Goal: Information Seeking & Learning: Stay updated

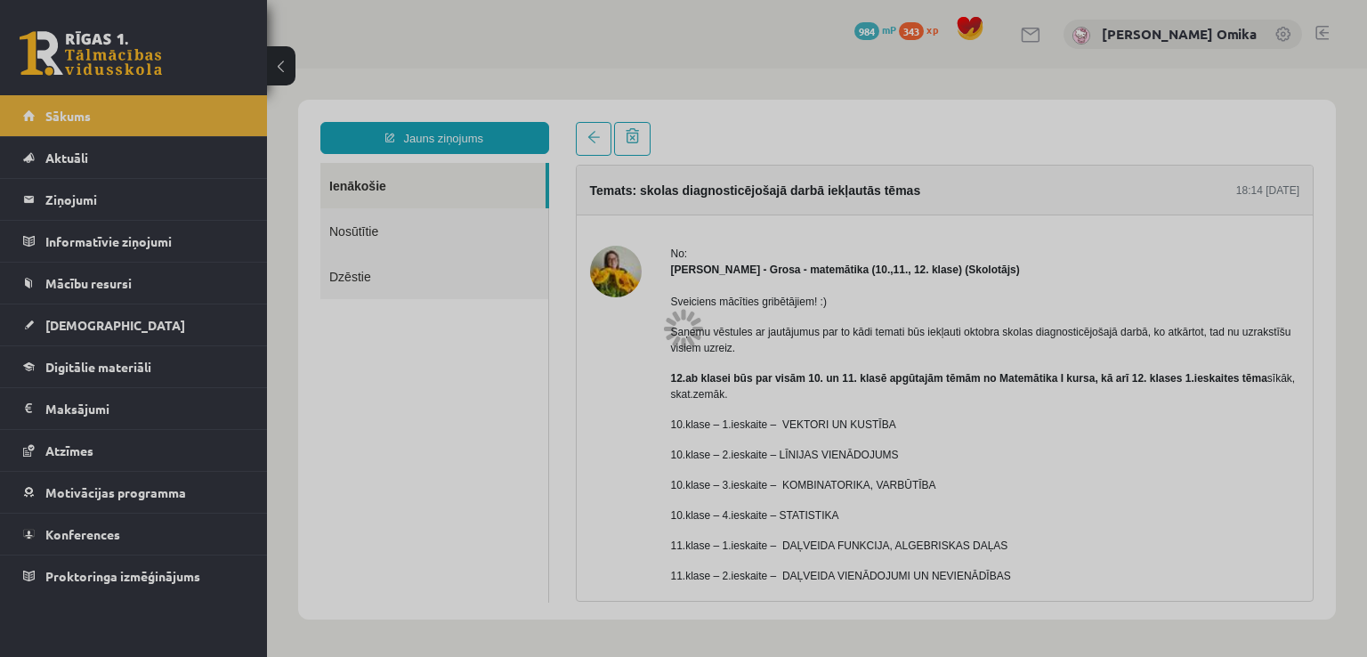
scroll to position [183, 0]
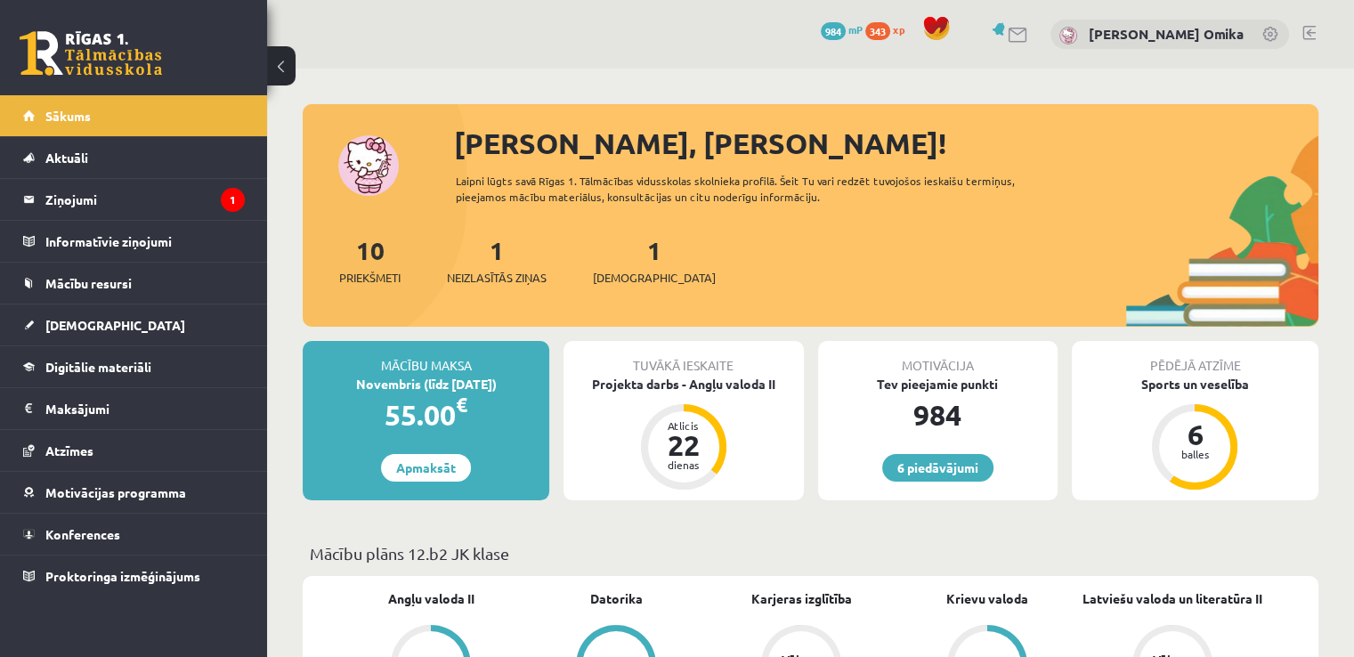
click at [489, 261] on div "1 Neizlasītās ziņas" at bounding box center [497, 258] width 100 height 55
click at [500, 258] on link "1 Neizlasītās ziņas" at bounding box center [497, 260] width 100 height 53
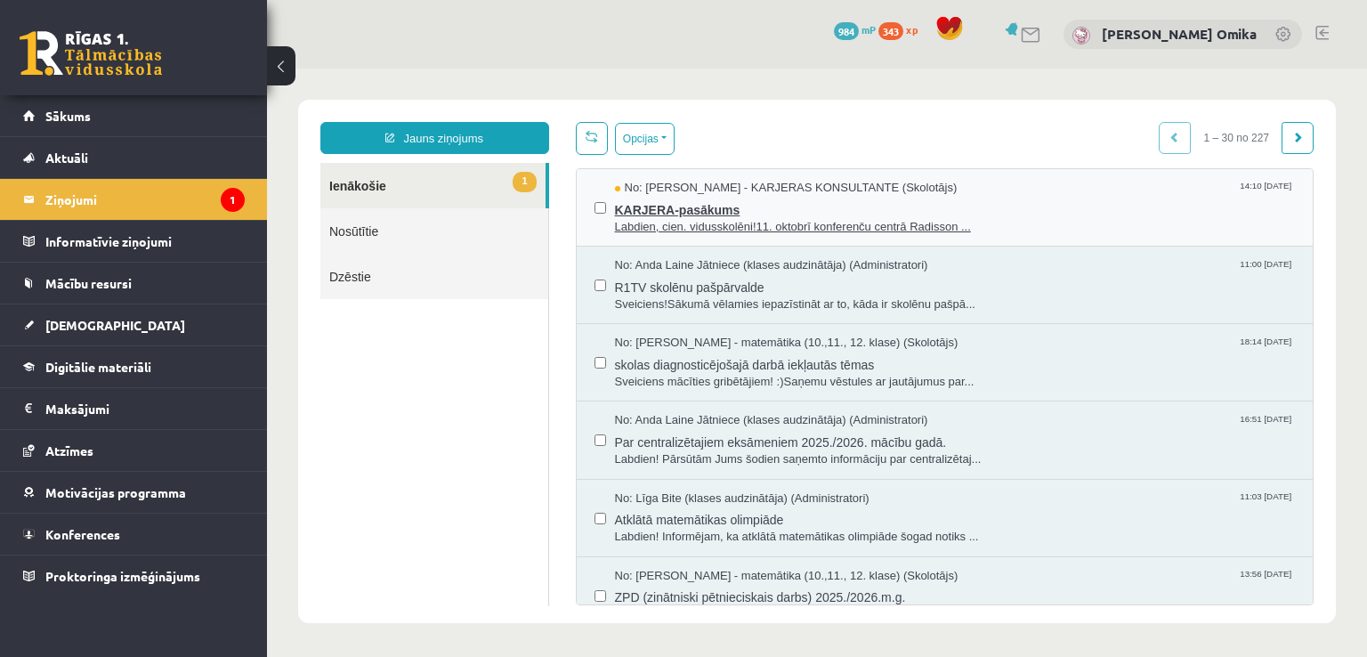
click at [1053, 199] on span "KARJERA-pasākums" at bounding box center [955, 208] width 681 height 22
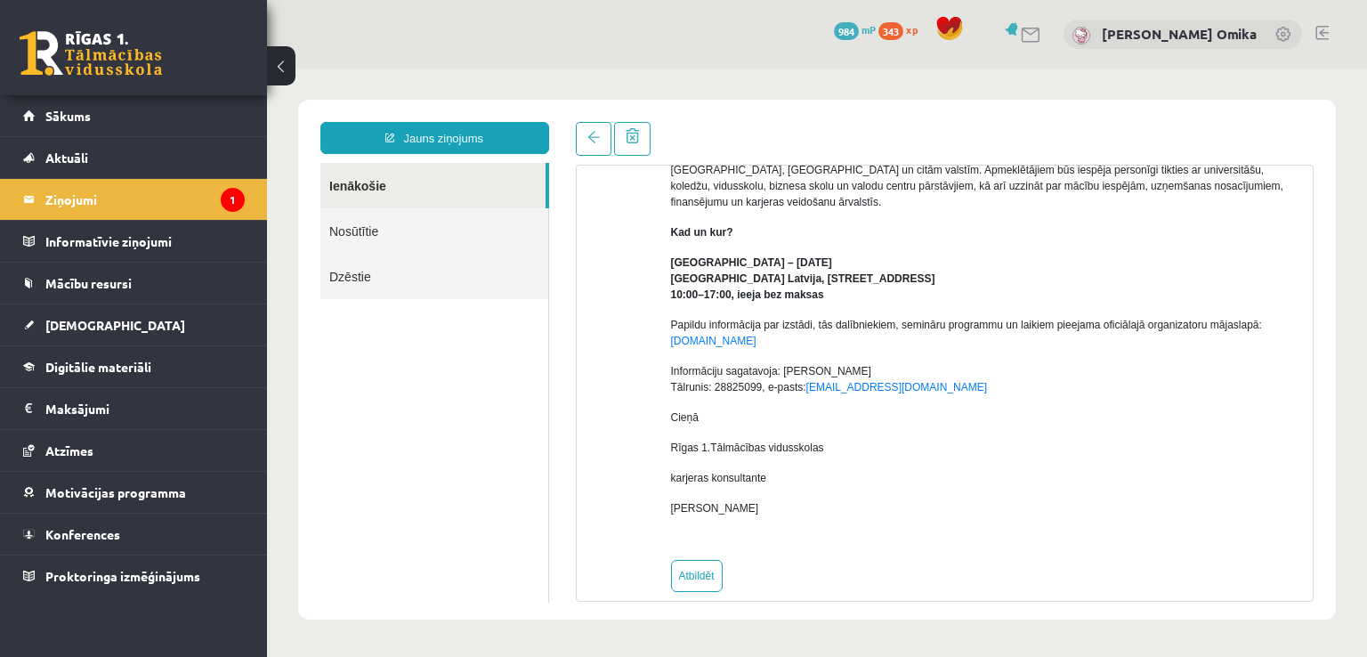
scroll to position [245, 0]
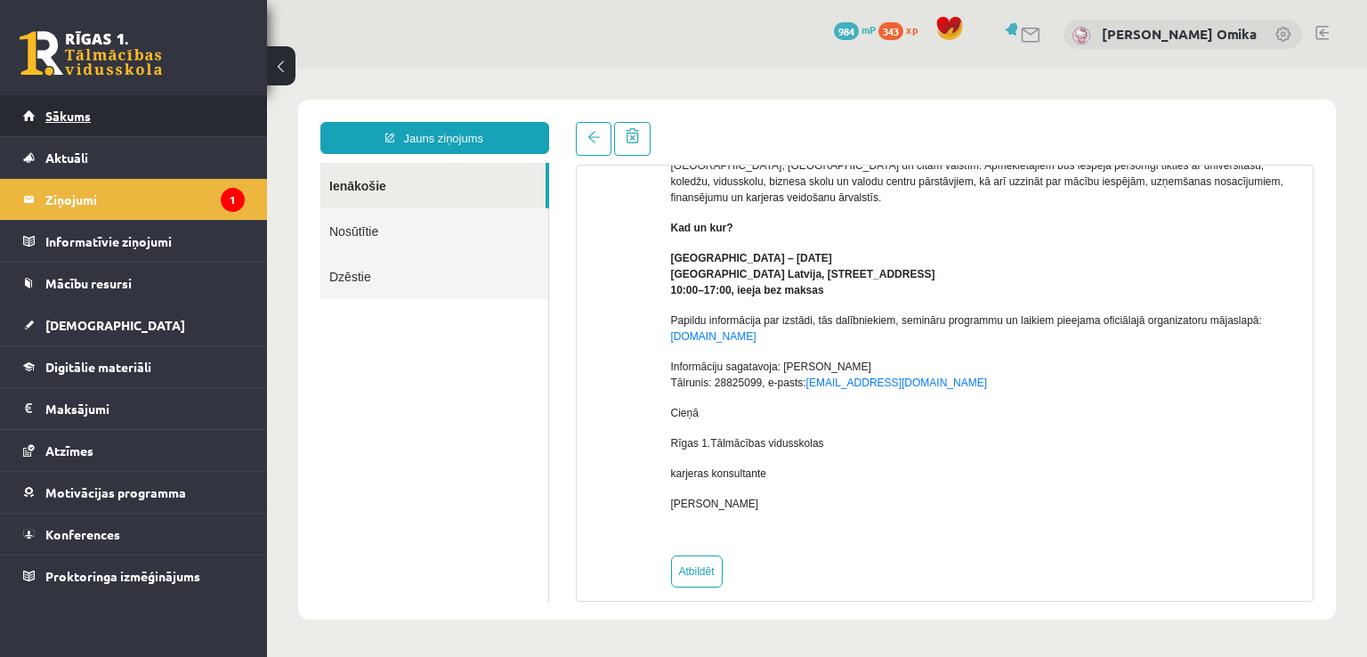
click at [145, 107] on link "Sākums" at bounding box center [134, 115] width 222 height 41
